Goal: Task Accomplishment & Management: Use online tool/utility

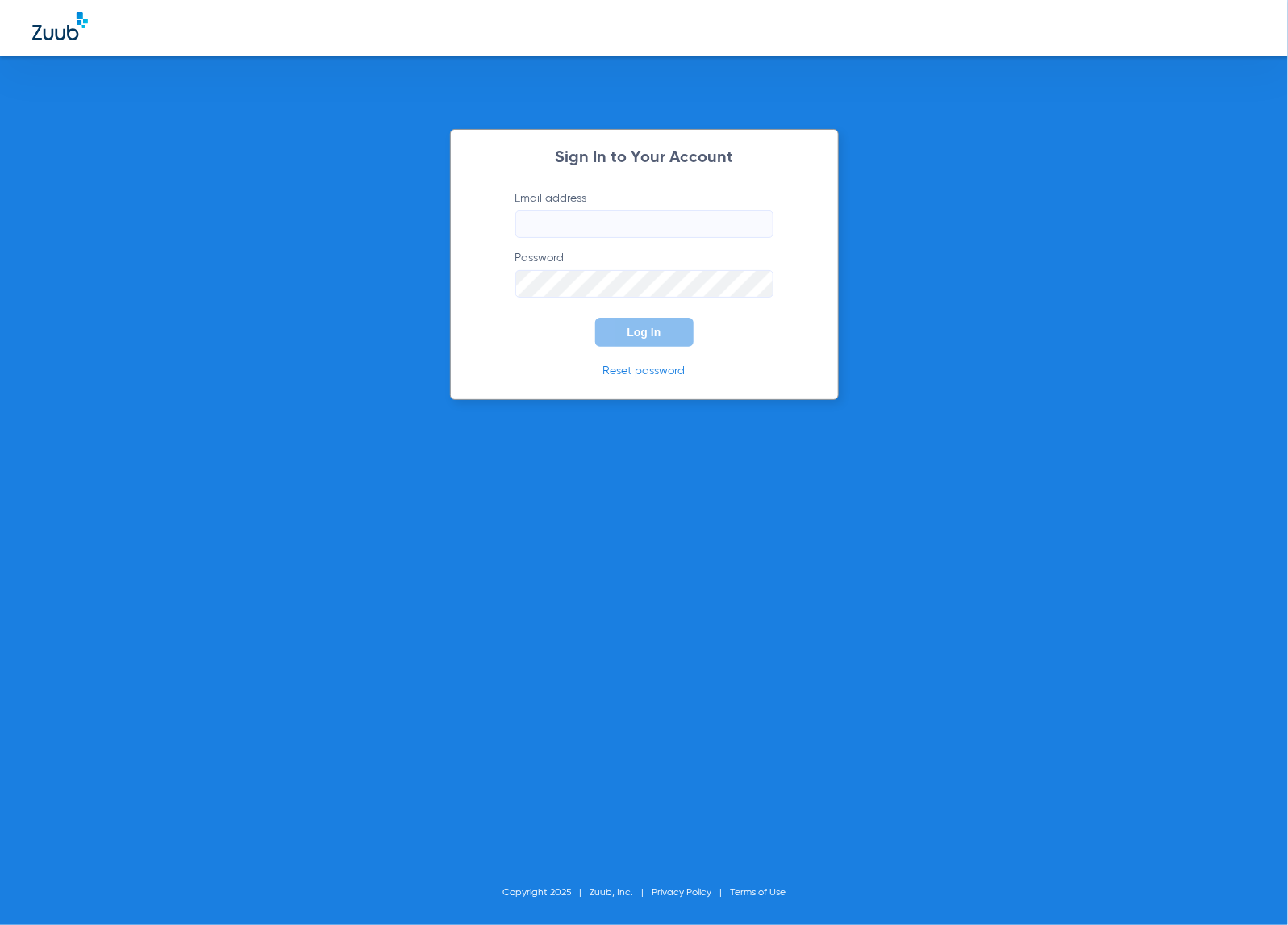
type input "contact@allkidsdentalva.com"
drag, startPoint x: 786, startPoint y: 286, endPoint x: 739, endPoint y: 320, distance: 58.0
click at [785, 286] on form "Email address contact@allkidsdentalva.com Password Log In" at bounding box center [644, 268] width 306 height 156
click at [682, 333] on button "Log In" at bounding box center [644, 333] width 98 height 29
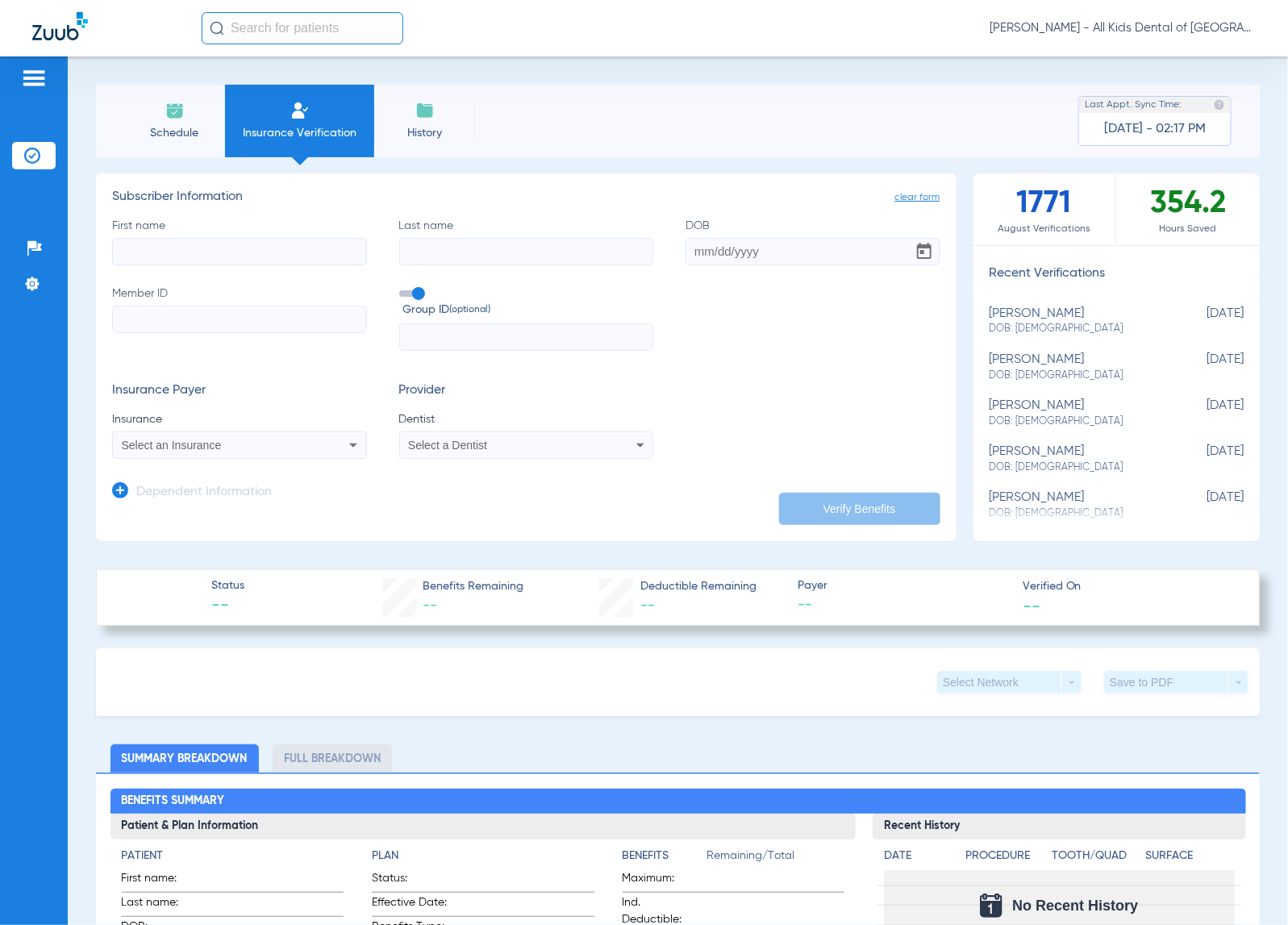
drag, startPoint x: 151, startPoint y: 126, endPoint x: 117, endPoint y: 196, distance: 77.8
click at [150, 125] on span "Schedule" at bounding box center [175, 133] width 77 height 16
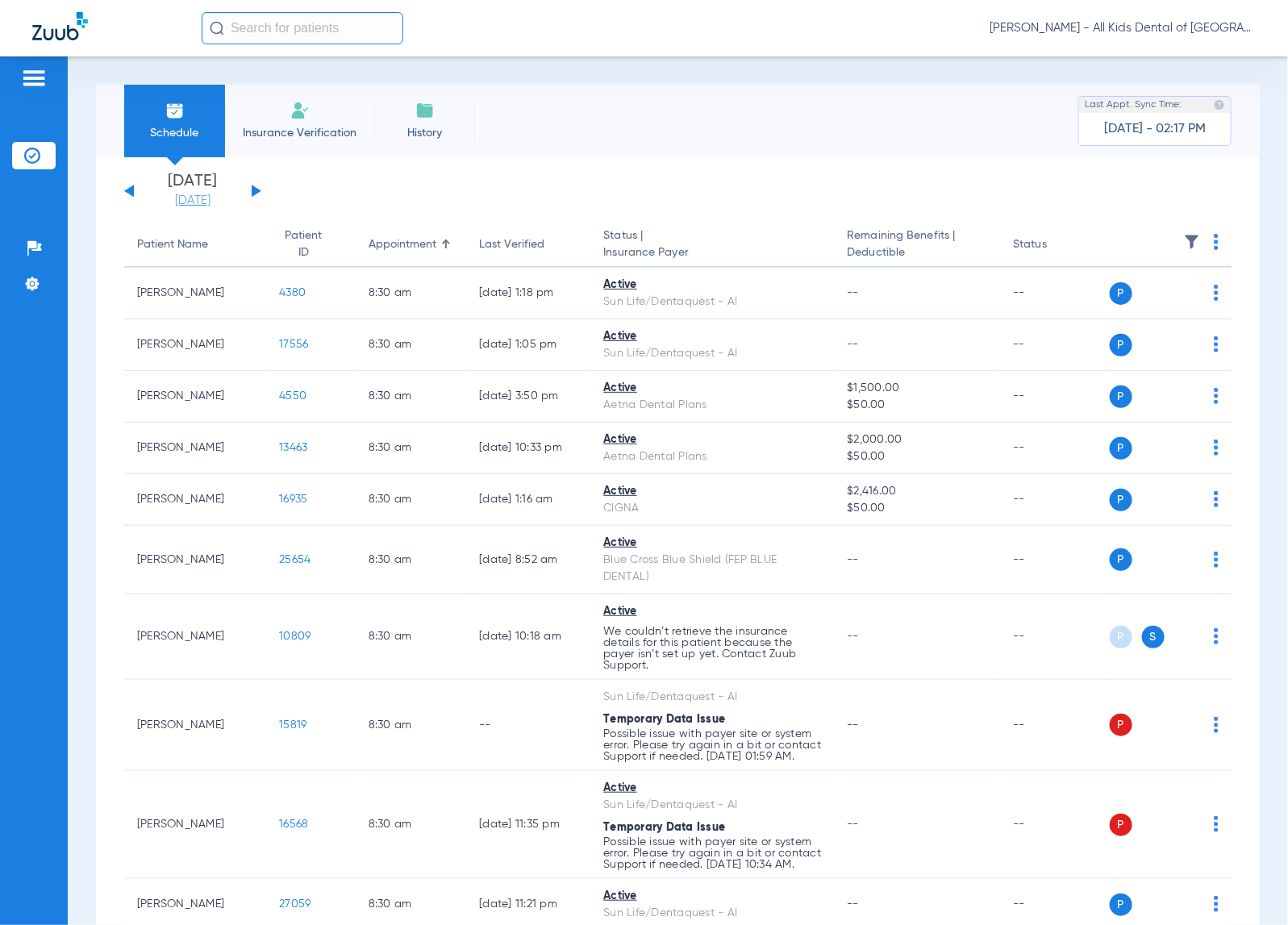
click at [203, 199] on link "[DATE]" at bounding box center [193, 201] width 96 height 16
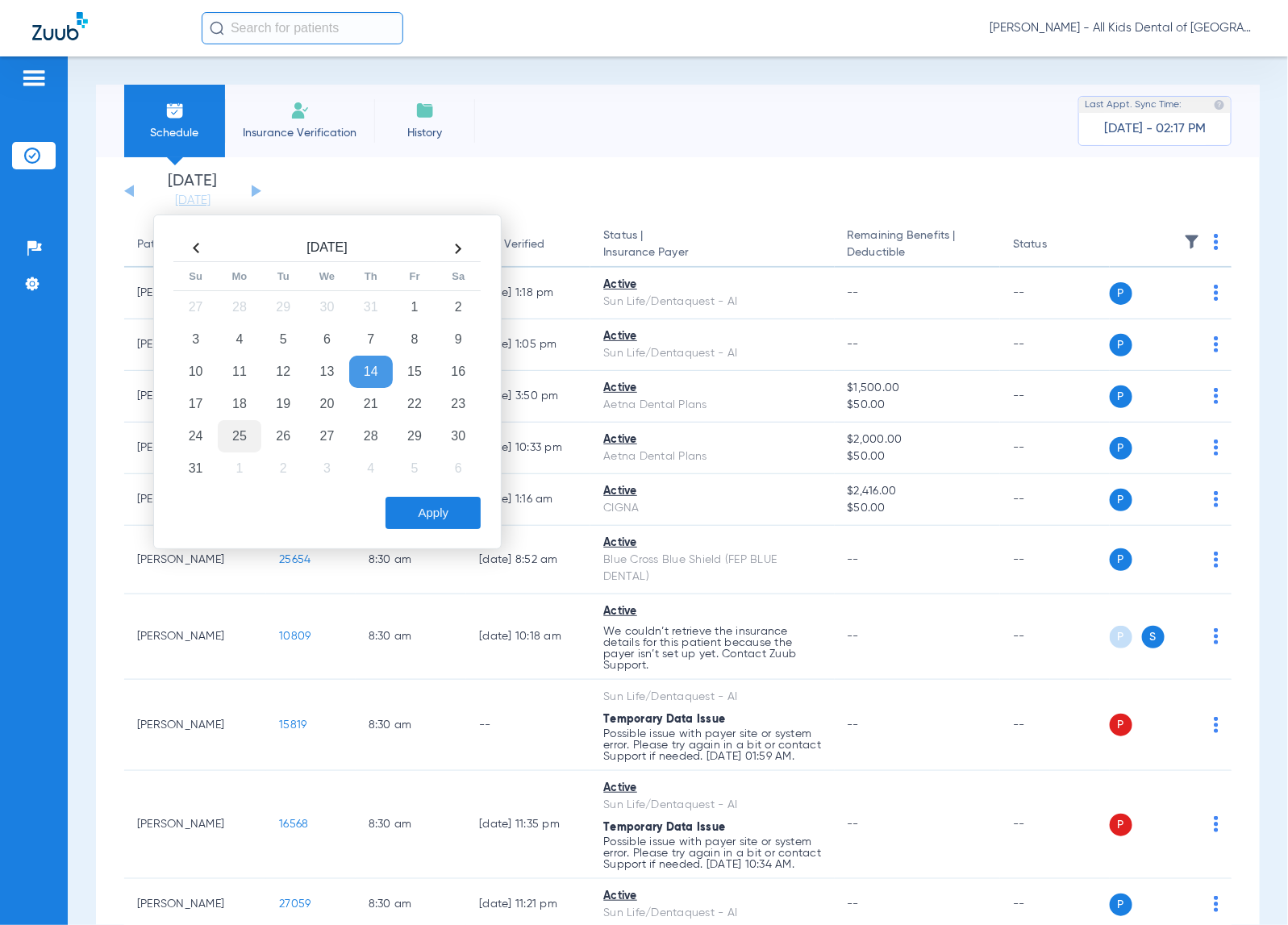
click at [242, 404] on td "18" at bounding box center [239, 404] width 43 height 32
drag, startPoint x: 457, startPoint y: 521, endPoint x: 425, endPoint y: 543, distance: 38.8
click at [458, 521] on button "Apply" at bounding box center [433, 512] width 95 height 32
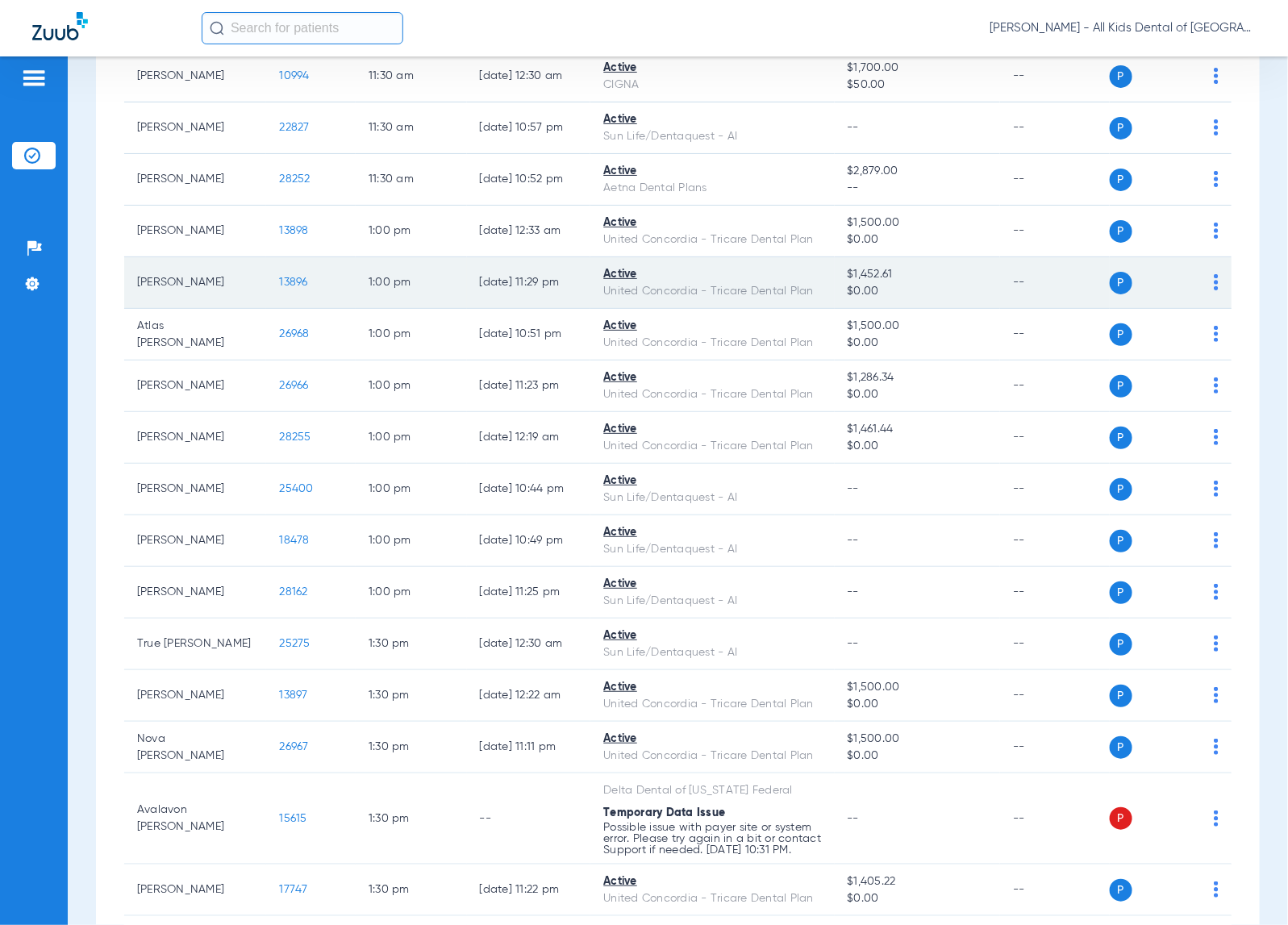
scroll to position [2218, 0]
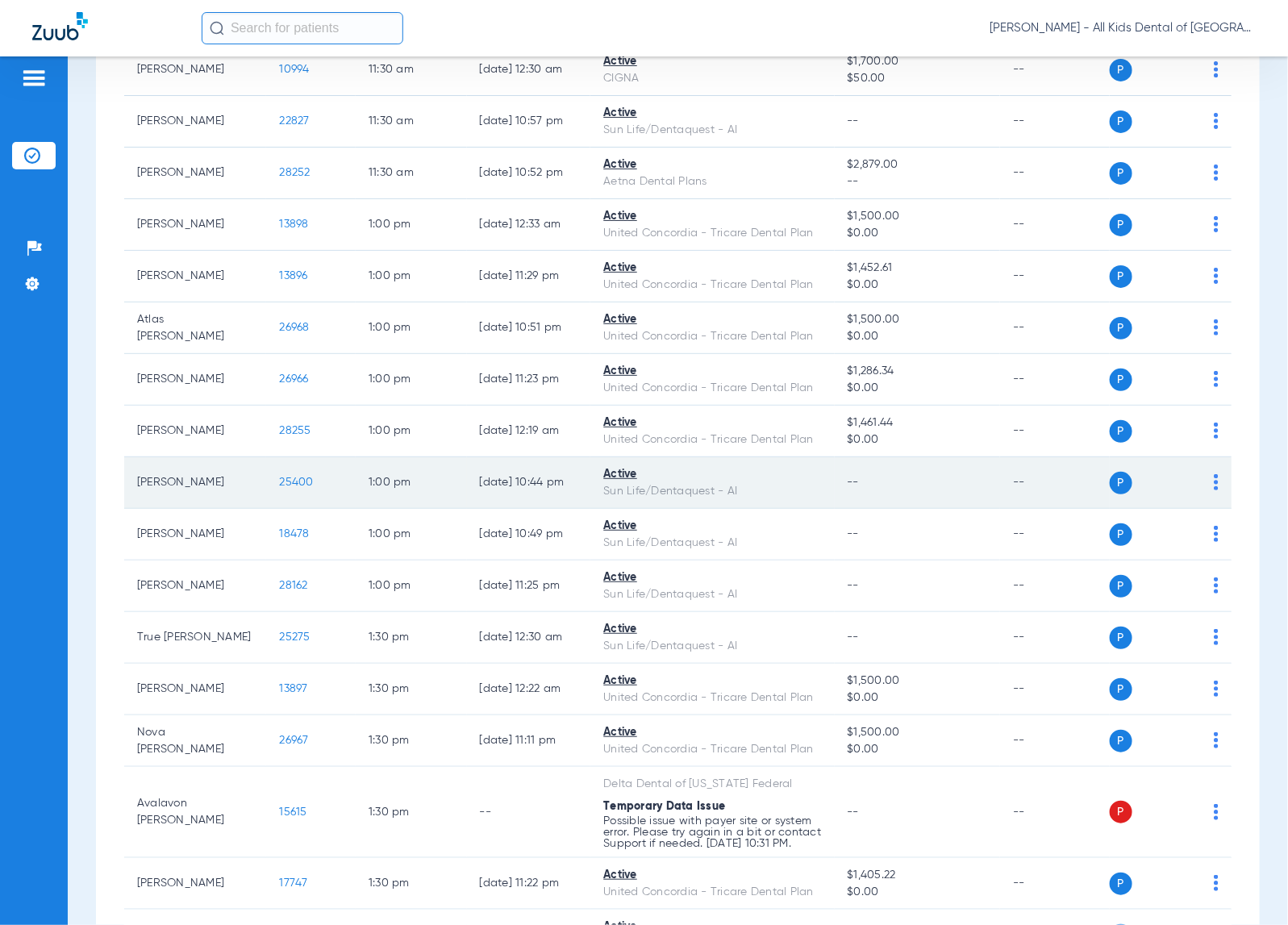
drag, startPoint x: 1208, startPoint y: 506, endPoint x: 1201, endPoint y: 501, distance: 8.6
click at [1206, 505] on td "P S" at bounding box center [1171, 483] width 123 height 51
click at [1214, 490] on img at bounding box center [1217, 482] width 5 height 16
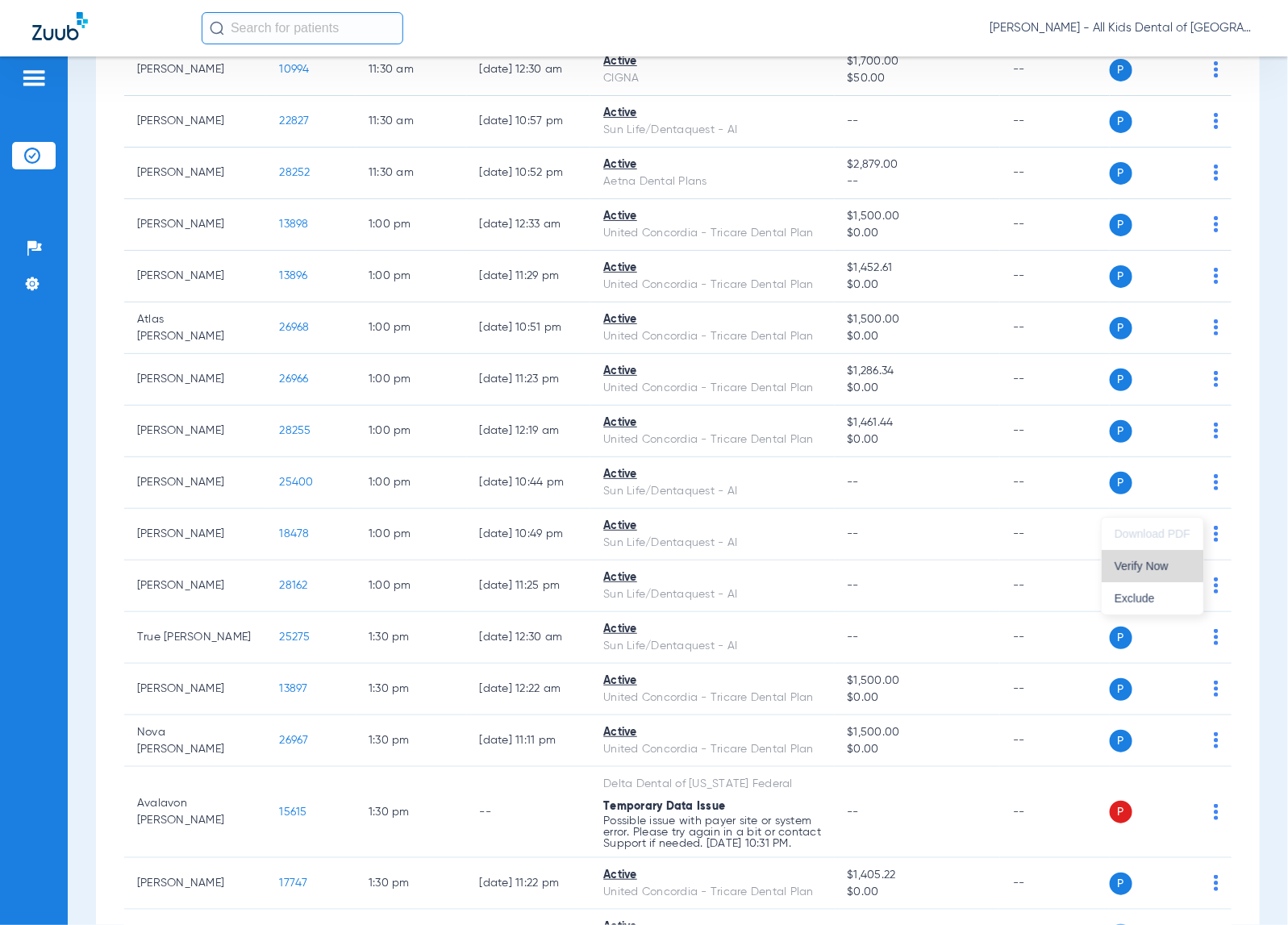
click at [1147, 562] on span "Verify Now" at bounding box center [1152, 566] width 76 height 11
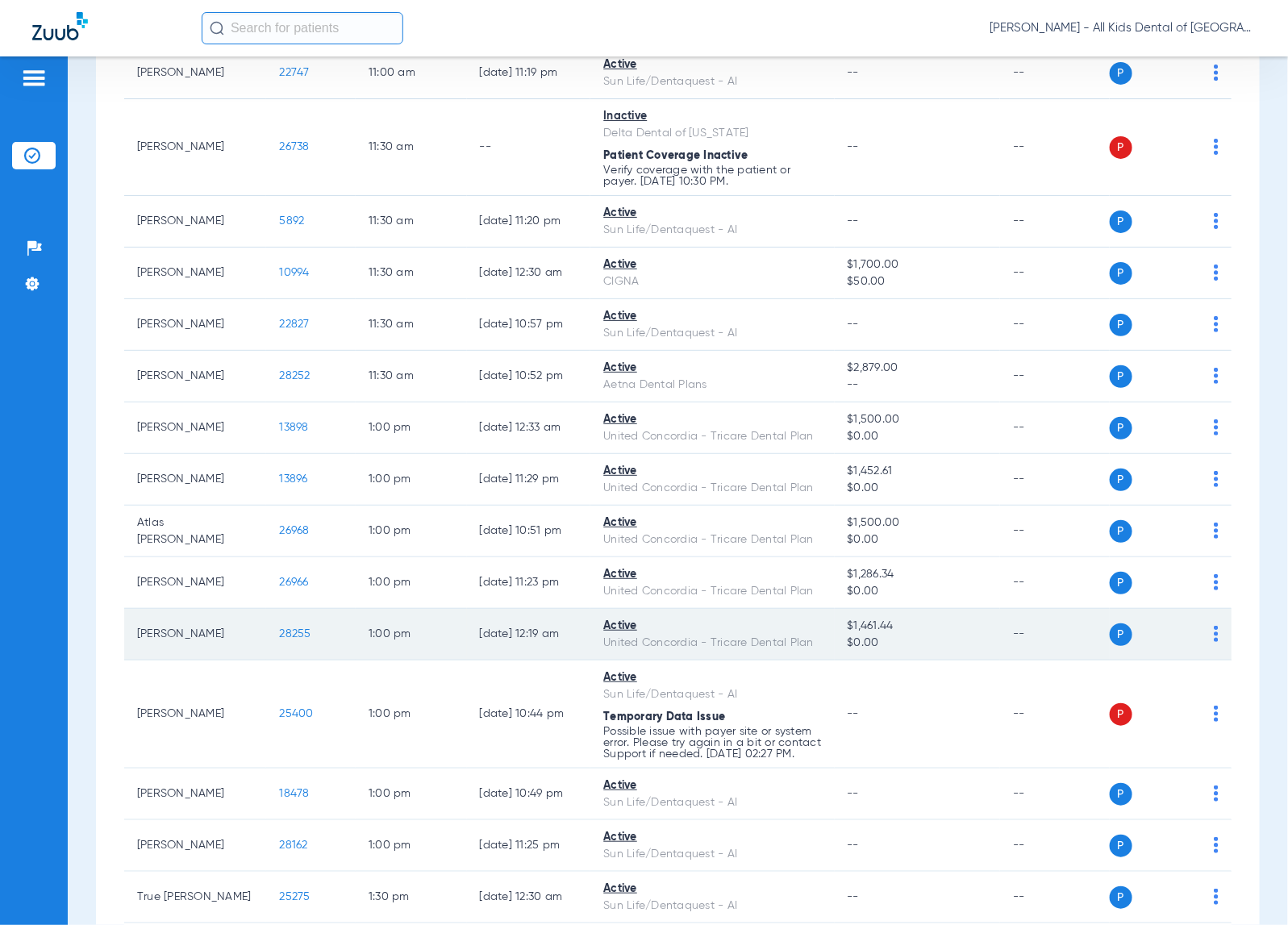
scroll to position [2017, 0]
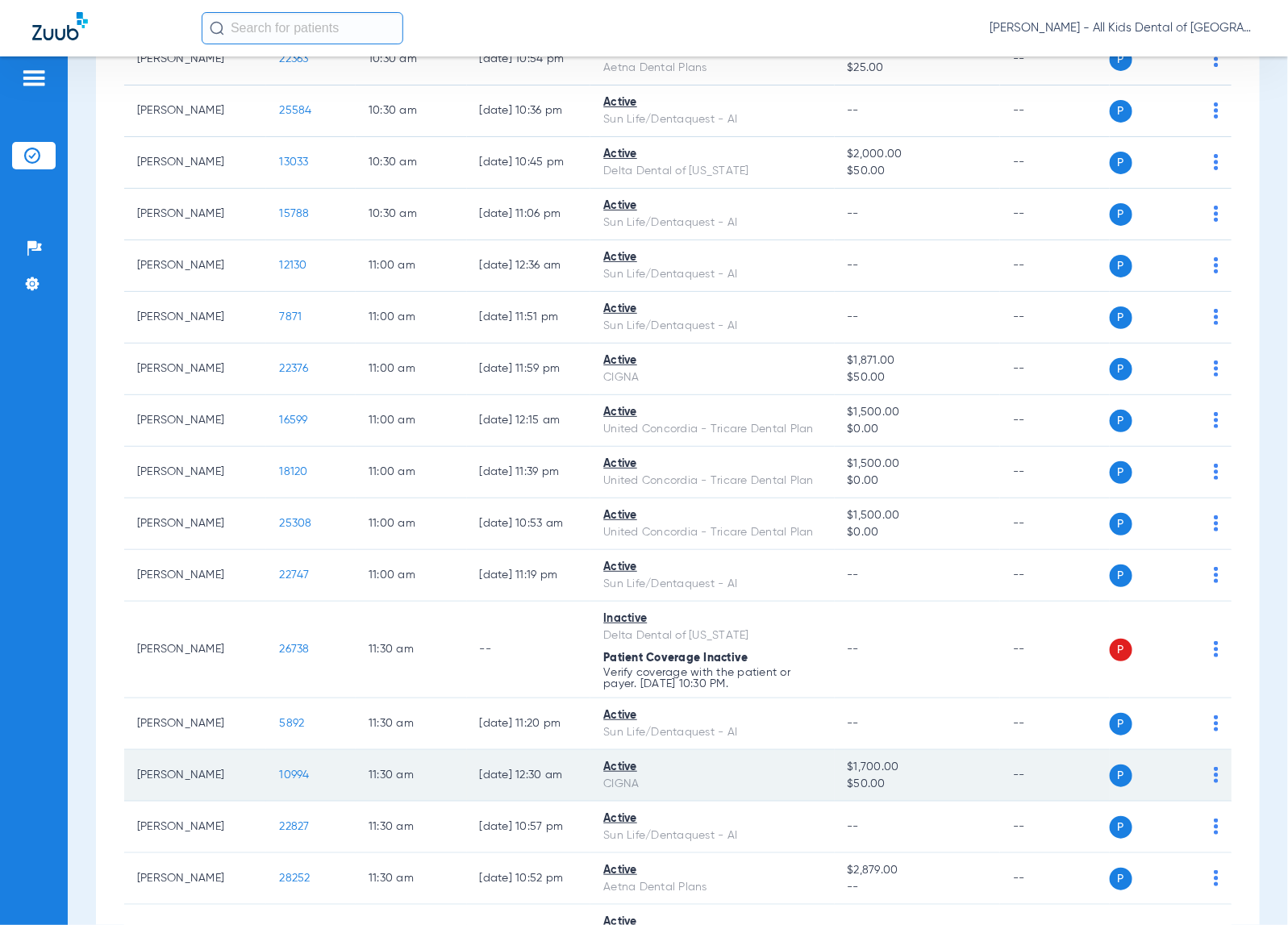
scroll to position [1714, 0]
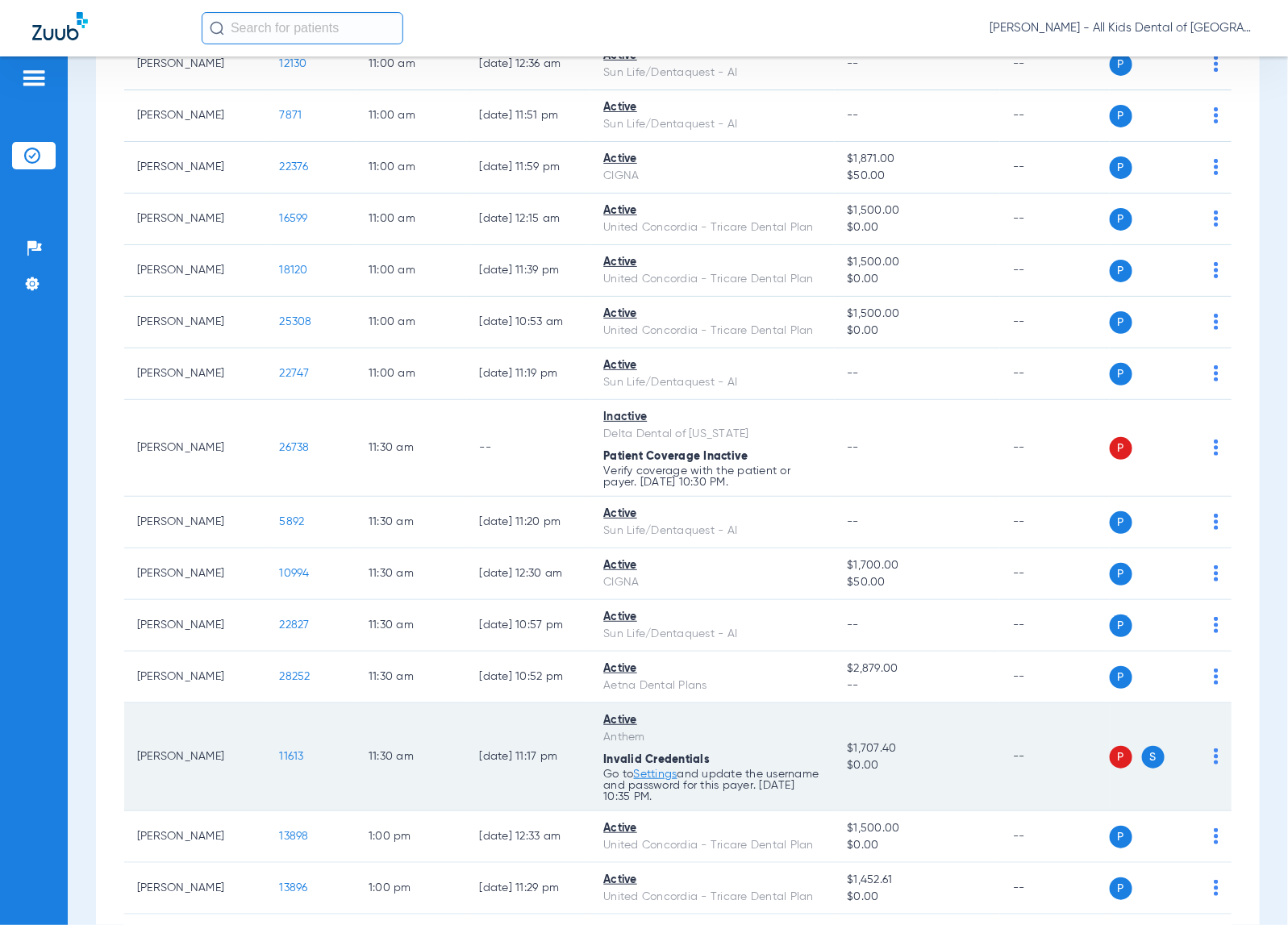
click at [1069, 804] on td "--" at bounding box center [1054, 757] width 109 height 108
